Goal: Information Seeking & Learning: Learn about a topic

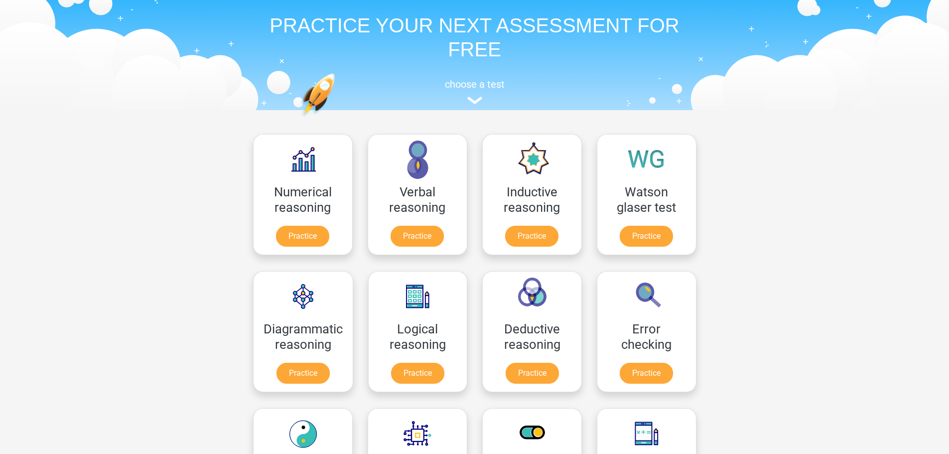
scroll to position [50, 0]
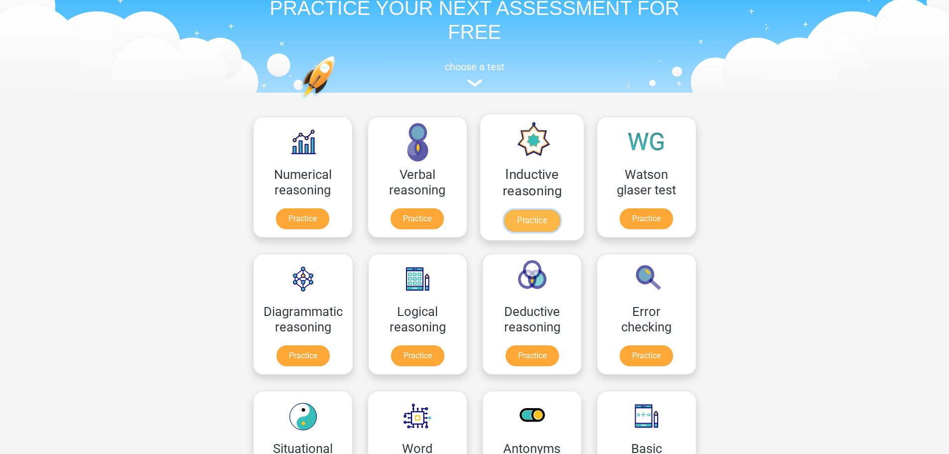
click at [537, 214] on link "Practice" at bounding box center [532, 221] width 56 height 22
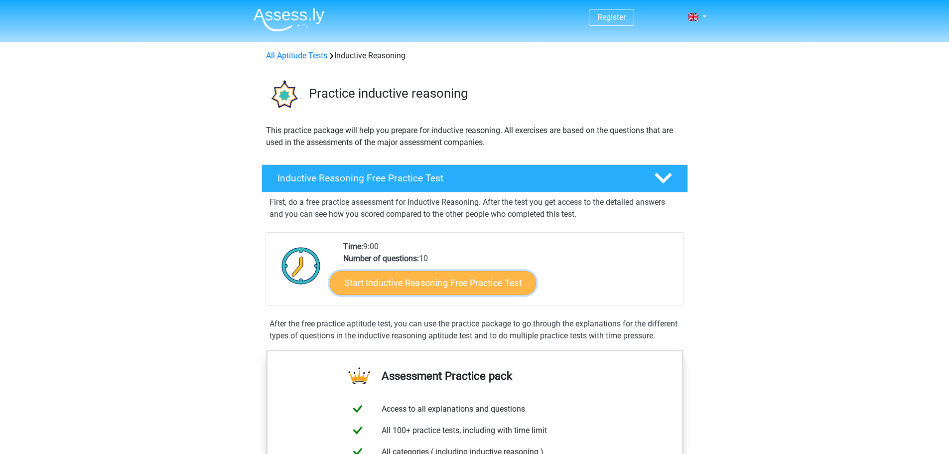
click at [418, 279] on link "Start Inductive Reasoning Free Practice Test" at bounding box center [433, 283] width 206 height 24
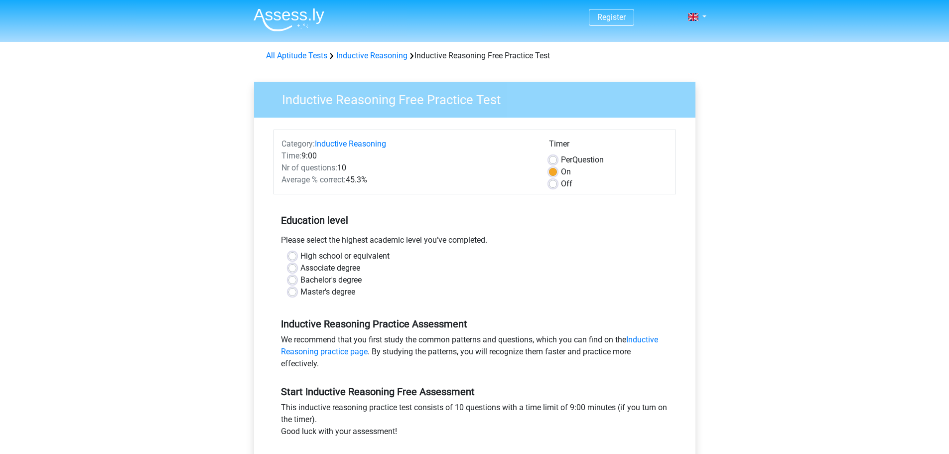
click at [300, 292] on label "Master's degree" at bounding box center [327, 292] width 55 height 12
click at [292, 292] on input "Master's degree" at bounding box center [292, 291] width 8 height 10
radio input "true"
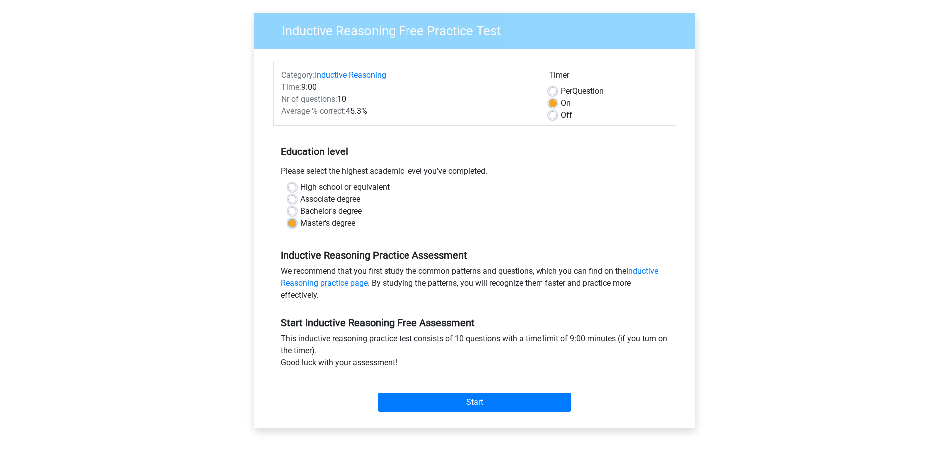
scroll to position [100, 0]
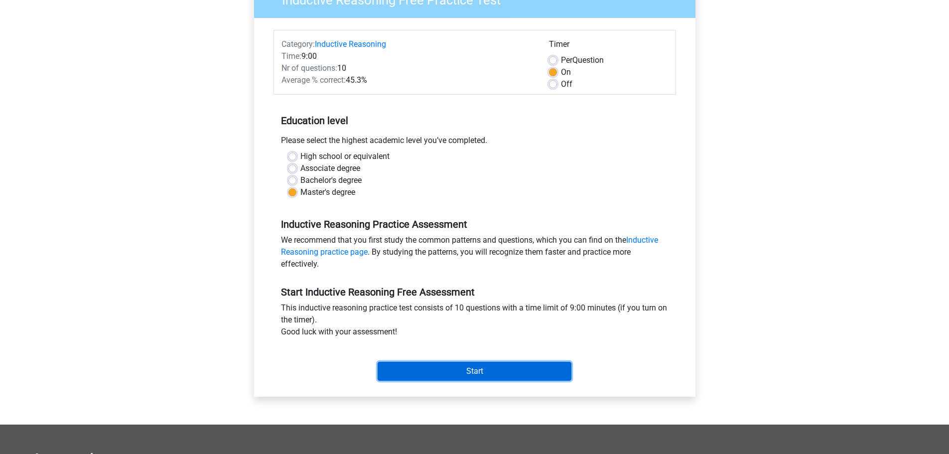
click at [474, 369] on input "Start" at bounding box center [475, 371] width 194 height 19
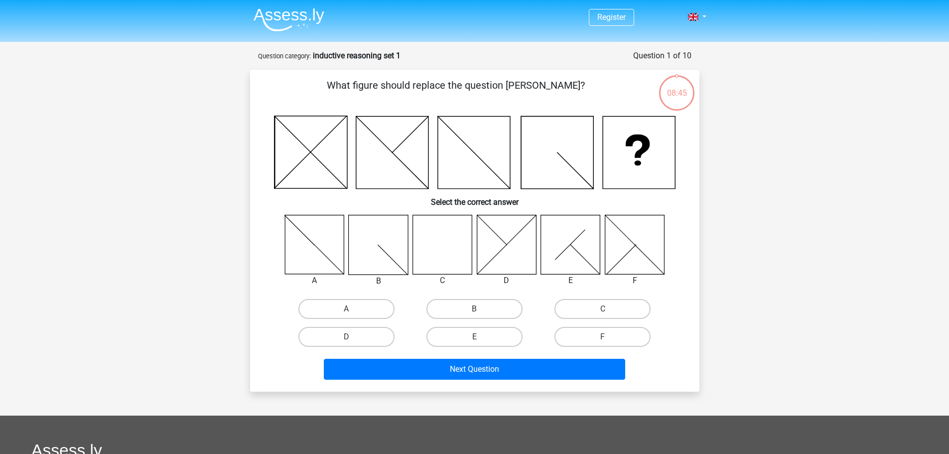
click at [430, 249] on icon at bounding box center [441, 244] width 59 height 59
click at [597, 305] on label "C" at bounding box center [602, 309] width 96 height 20
click at [603, 309] on input "C" at bounding box center [606, 312] width 6 height 6
radio input "true"
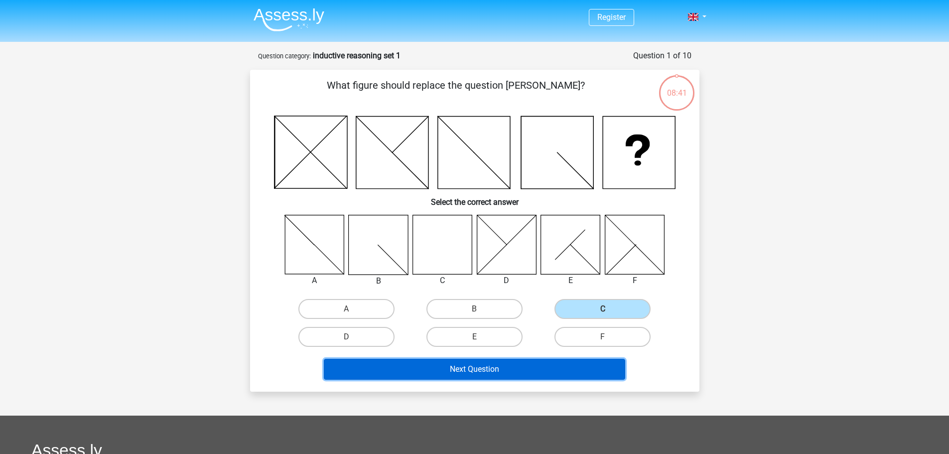
click at [469, 369] on button "Next Question" at bounding box center [474, 369] width 301 height 21
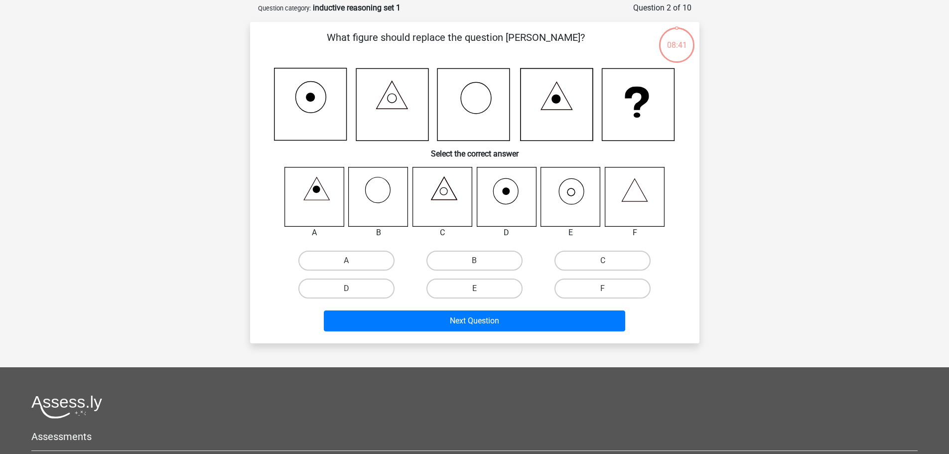
scroll to position [50, 0]
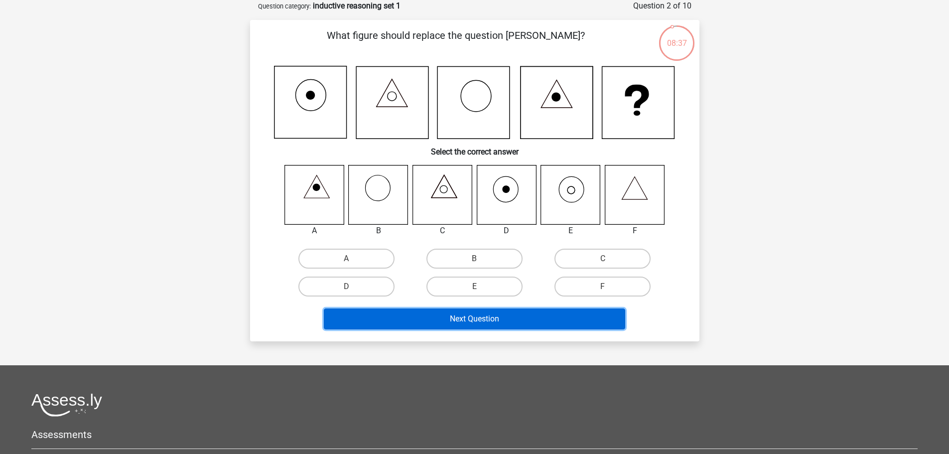
click at [483, 324] on button "Next Question" at bounding box center [474, 318] width 301 height 21
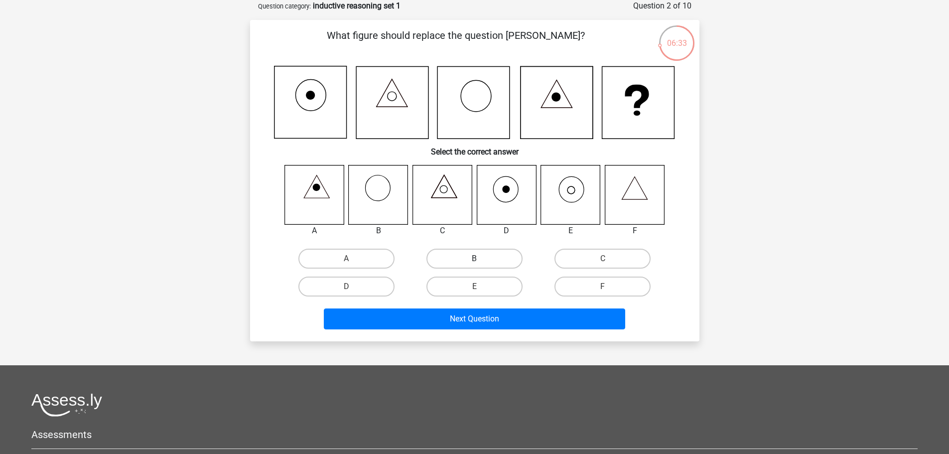
click at [465, 255] on label "B" at bounding box center [474, 259] width 96 height 20
click at [474, 259] on input "B" at bounding box center [477, 262] width 6 height 6
radio input "true"
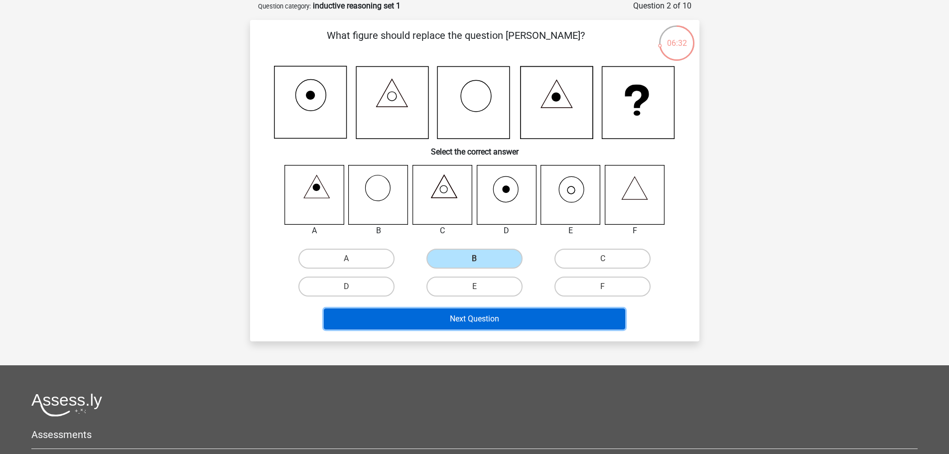
click at [473, 318] on button "Next Question" at bounding box center [474, 318] width 301 height 21
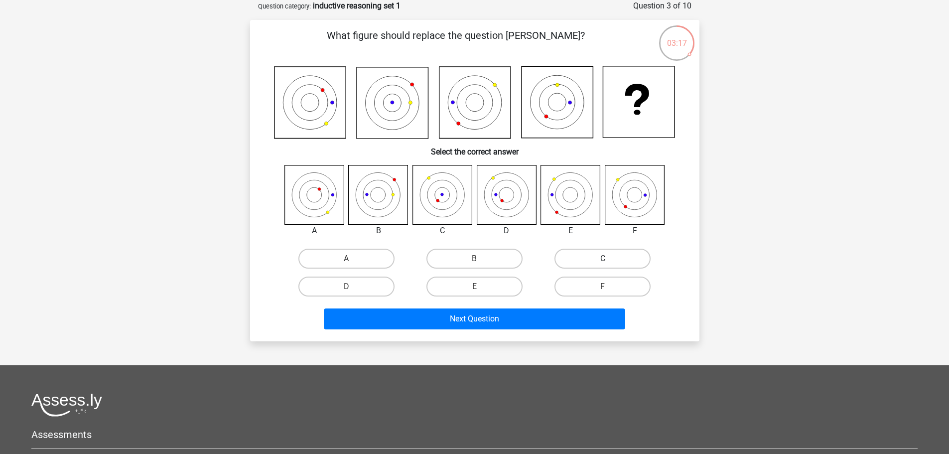
click at [595, 259] on label "C" at bounding box center [602, 259] width 96 height 20
click at [603, 259] on input "C" at bounding box center [606, 262] width 6 height 6
radio input "true"
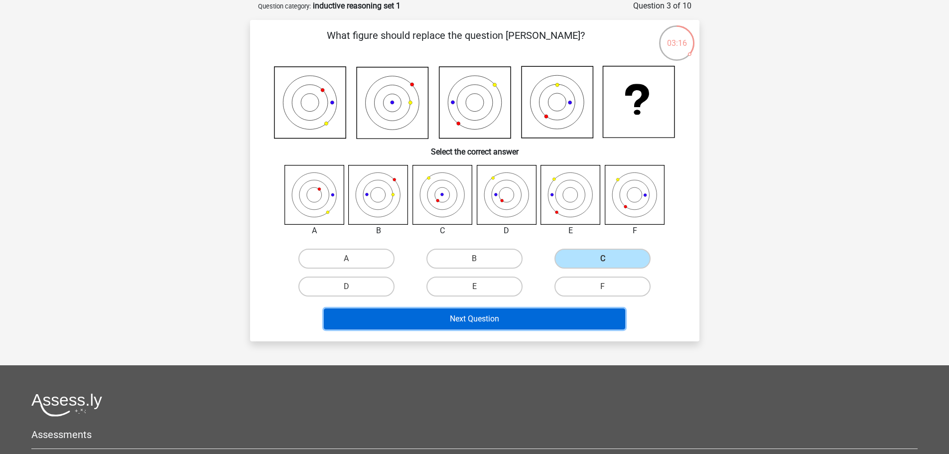
click at [482, 322] on button "Next Question" at bounding box center [474, 318] width 301 height 21
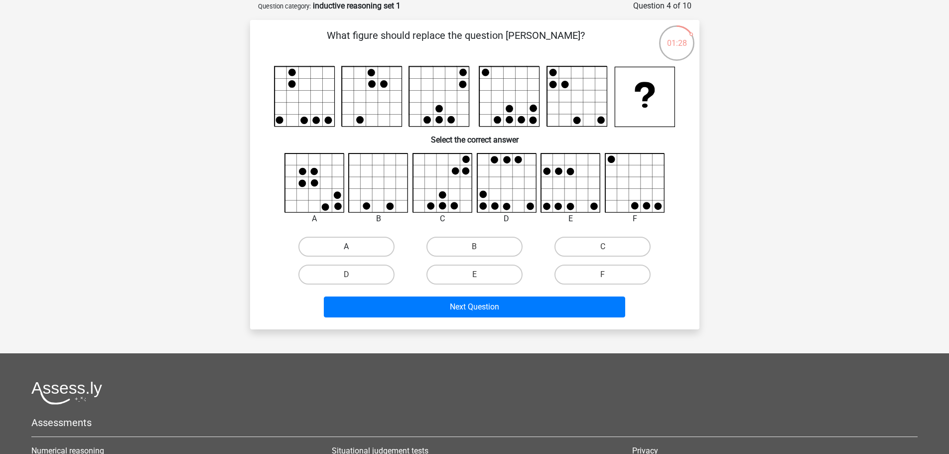
drag, startPoint x: 352, startPoint y: 245, endPoint x: 363, endPoint y: 246, distance: 11.5
click at [355, 245] on label "A" at bounding box center [346, 247] width 96 height 20
click at [353, 247] on input "A" at bounding box center [349, 250] width 6 height 6
radio input "true"
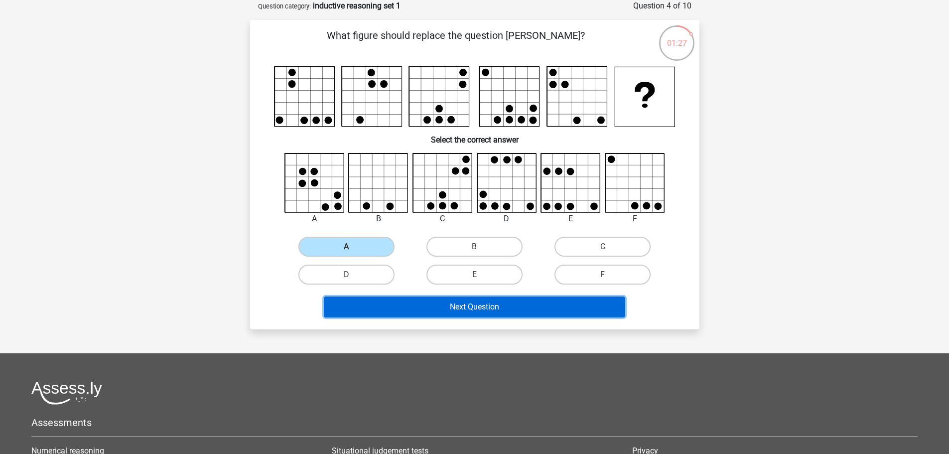
click at [462, 304] on button "Next Question" at bounding box center [474, 306] width 301 height 21
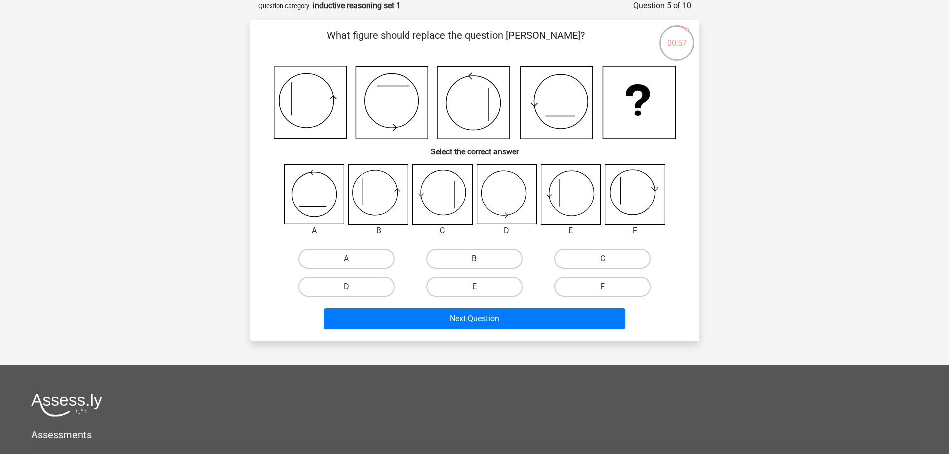
click at [470, 256] on label "B" at bounding box center [474, 259] width 96 height 20
click at [474, 259] on input "B" at bounding box center [477, 262] width 6 height 6
radio input "true"
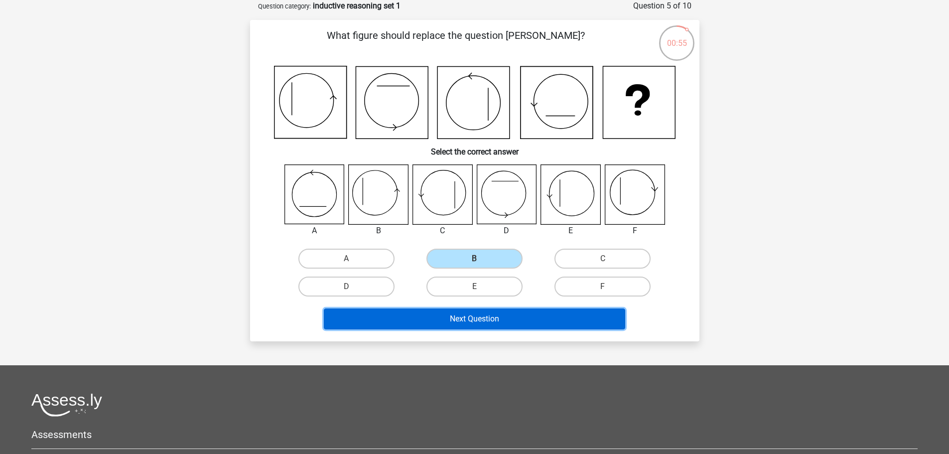
click at [476, 317] on button "Next Question" at bounding box center [474, 318] width 301 height 21
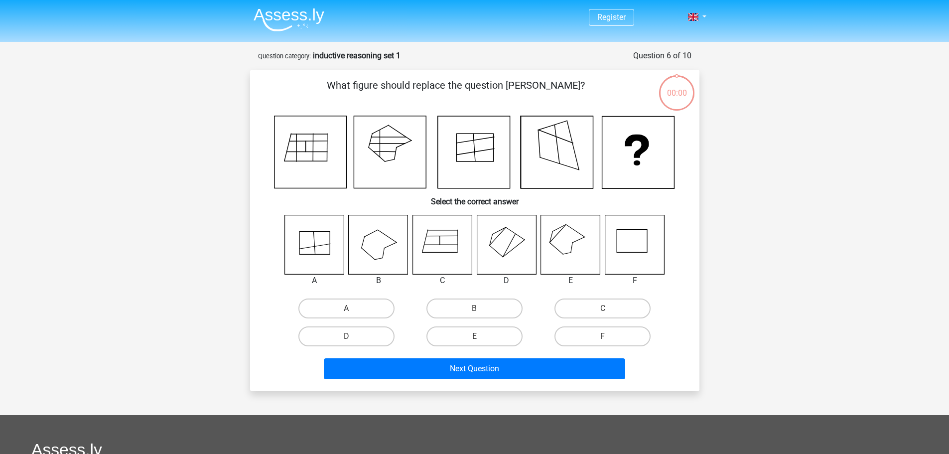
scroll to position [50, 0]
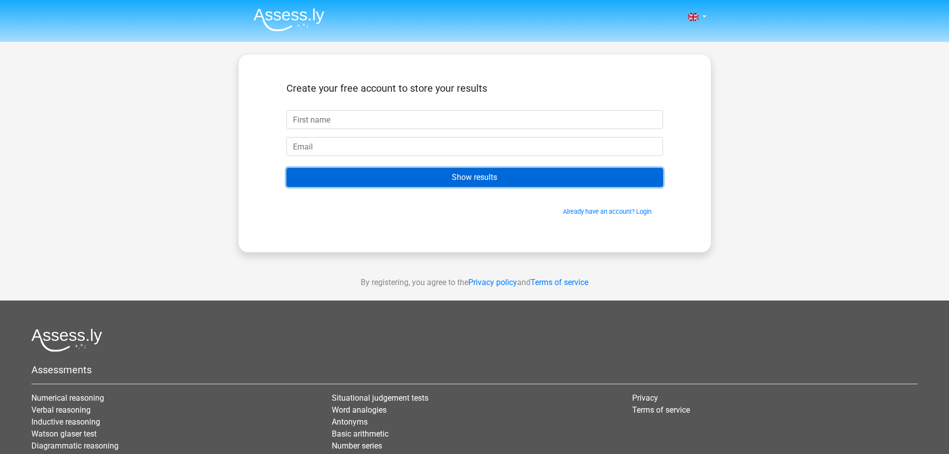
click at [475, 177] on input "Show results" at bounding box center [474, 177] width 377 height 19
